Goal: Transaction & Acquisition: Purchase product/service

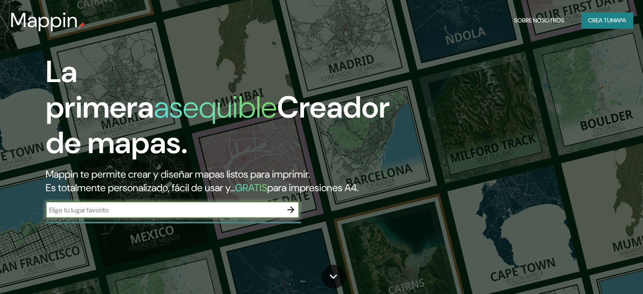
click at [135, 215] on input "text" at bounding box center [164, 210] width 237 height 10
type input "Bahia blanca"
click at [290, 215] on icon "button" at bounding box center [291, 210] width 10 height 10
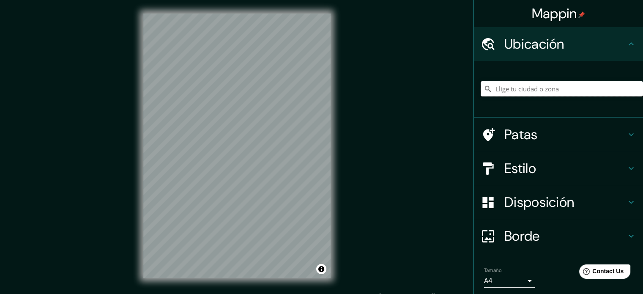
click at [564, 87] on input "Elige tu ciudad o zona" at bounding box center [562, 88] width 162 height 15
type input "Bahía Blanca, Provincia de Buenos Aires, Argentina"
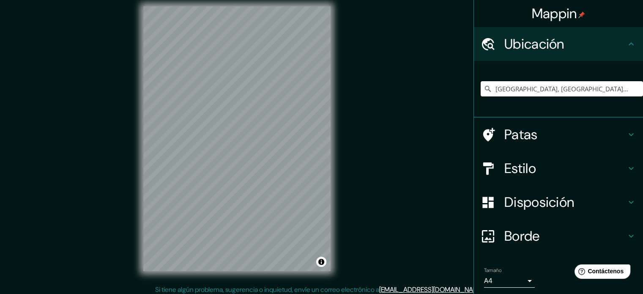
scroll to position [11, 0]
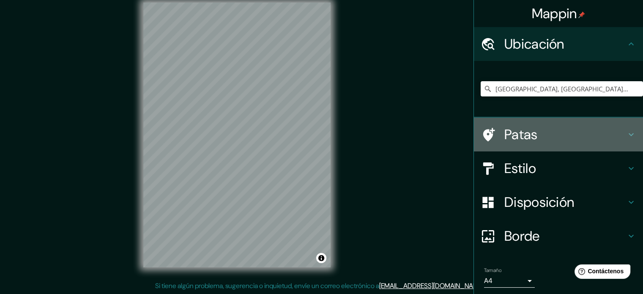
click at [606, 135] on h4 "Patas" at bounding box center [566, 134] width 122 height 17
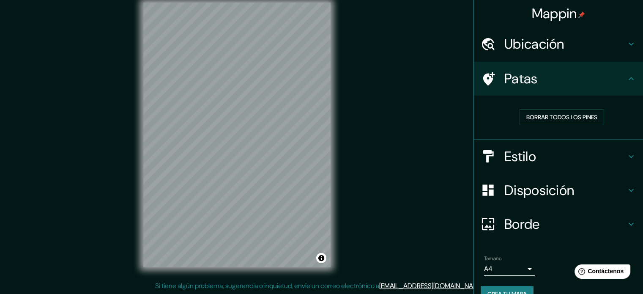
click at [629, 81] on icon at bounding box center [631, 79] width 10 height 10
click at [621, 52] on div "Ubicación" at bounding box center [558, 44] width 169 height 34
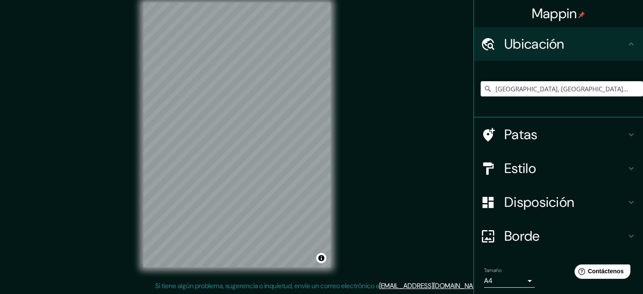
click at [597, 137] on h4 "Patas" at bounding box center [566, 134] width 122 height 17
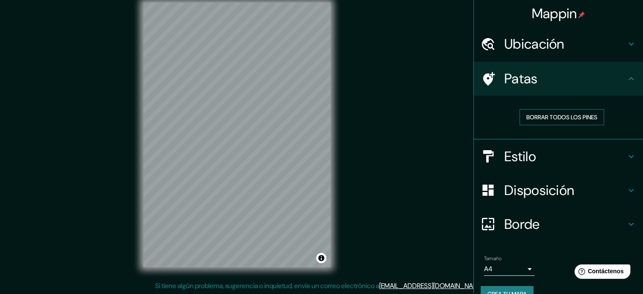
click at [563, 115] on font "Borrar todos los pines" at bounding box center [562, 117] width 71 height 8
click at [558, 150] on h4 "Estilo" at bounding box center [566, 156] width 122 height 17
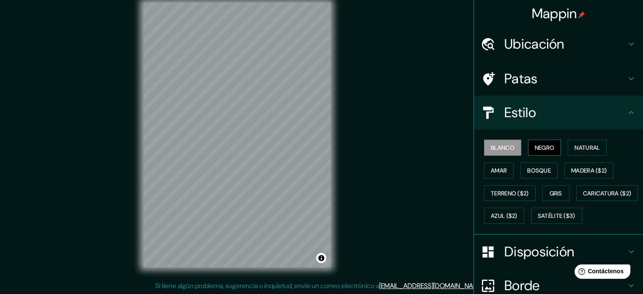
click at [547, 145] on font "Negro" at bounding box center [545, 148] width 20 height 8
click at [579, 144] on font "Natural" at bounding box center [587, 148] width 25 height 8
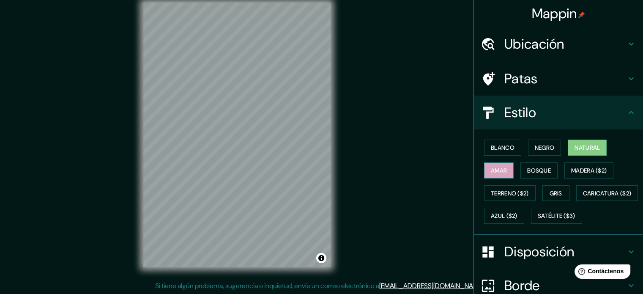
click at [492, 173] on font "Amar" at bounding box center [499, 171] width 16 height 8
click at [521, 170] on button "Bosque" at bounding box center [539, 170] width 37 height 16
click at [577, 149] on font "Natural" at bounding box center [587, 148] width 25 height 8
